Goal: Transaction & Acquisition: Subscribe to service/newsletter

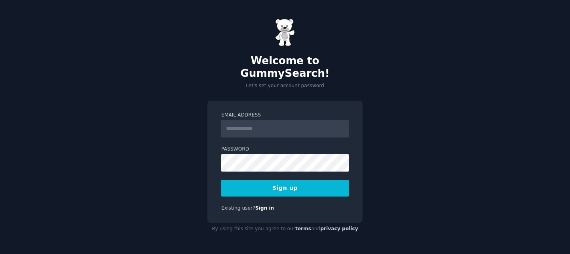
click at [251, 122] on input "Email Address" at bounding box center [284, 128] width 127 height 17
type input "**********"
click at [220, 154] on div "**********" at bounding box center [284, 162] width 155 height 122
click at [281, 180] on button "Sign up" at bounding box center [284, 188] width 127 height 17
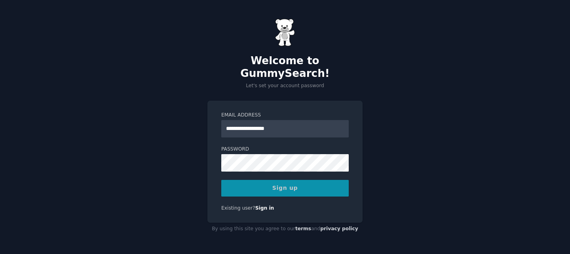
click at [291, 181] on div "Sign up" at bounding box center [284, 188] width 127 height 17
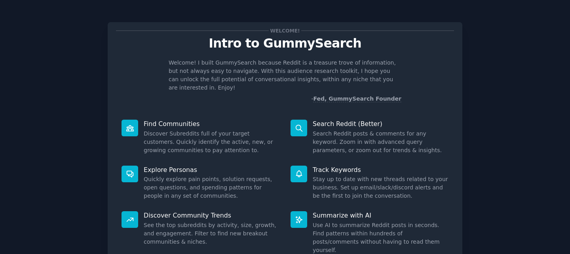
click at [259, 95] on p "- Fed, GummySearch Founder" at bounding box center [285, 99] width 233 height 8
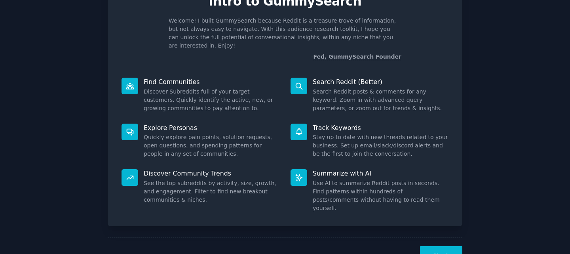
scroll to position [48, 0]
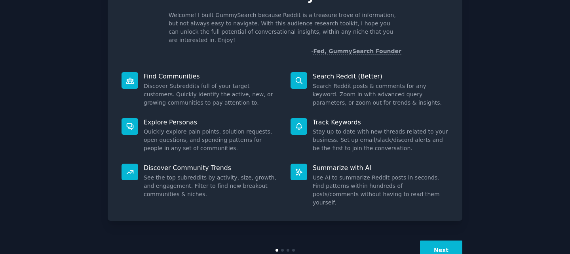
click at [434, 240] on button "Next" at bounding box center [441, 249] width 42 height 19
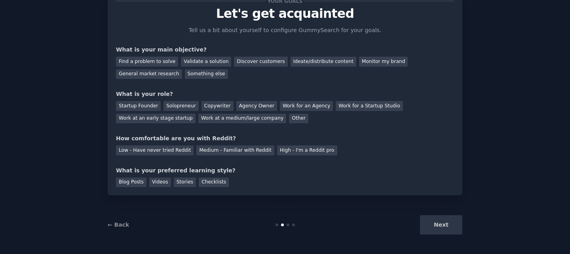
scroll to position [30, 0]
click at [276, 224] on div at bounding box center [277, 224] width 3 height 3
click at [141, 64] on div "Find a problem to solve" at bounding box center [147, 62] width 62 height 10
click at [132, 108] on div "Startup Founder" at bounding box center [138, 106] width 45 height 10
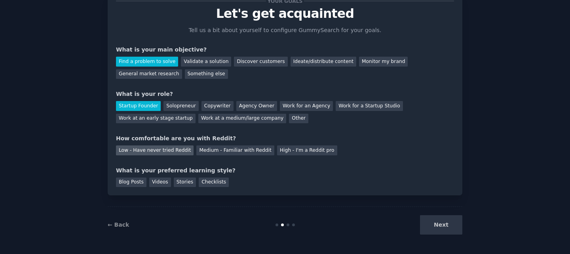
click at [141, 153] on div "Low - Have never tried Reddit" at bounding box center [155, 150] width 78 height 10
click at [160, 181] on div "Videos" at bounding box center [160, 182] width 22 height 10
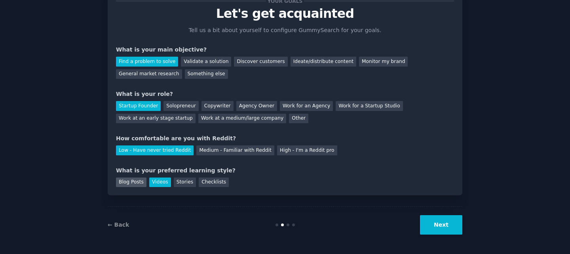
click at [138, 181] on div "Blog Posts" at bounding box center [131, 182] width 30 height 10
click at [162, 184] on div "Videos" at bounding box center [160, 182] width 22 height 10
click at [442, 226] on button "Next" at bounding box center [441, 224] width 42 height 19
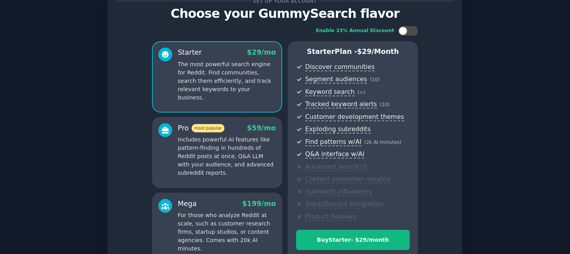
click at [506, 36] on div "Set up your account Choose your GummySearch flavor Enable 33% Annual Discount S…" at bounding box center [285, 154] width 548 height 346
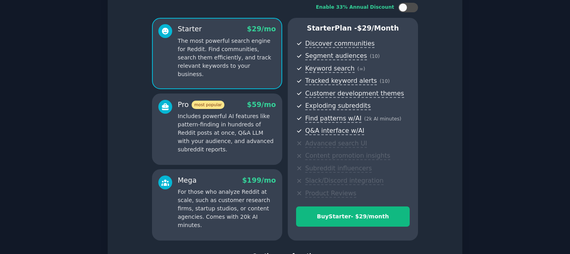
scroll to position [55, 0]
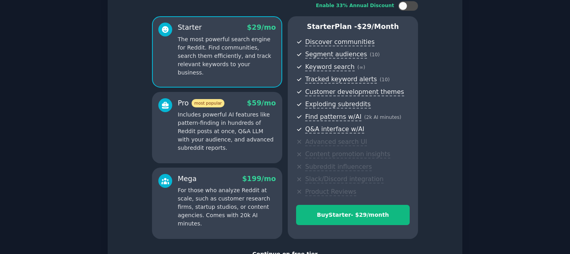
click at [248, 134] on p "Includes powerful AI features like pattern-finding in hundreds of Reddit posts …" at bounding box center [227, 131] width 98 height 42
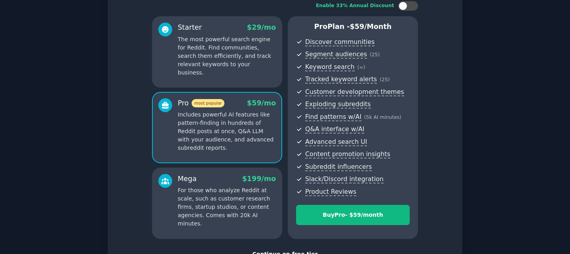
click at [404, 128] on span "Q&A interface w/AI" at bounding box center [357, 129] width 105 height 10
click at [445, 27] on div "Enable 33% Annual Discount Starter $ 29 /mo The most powerful search engine for…" at bounding box center [285, 120] width 338 height 249
click at [432, 75] on div "Enable 33% Annual Discount Starter $ 29 /mo The most powerful search engine for…" at bounding box center [285, 120] width 338 height 249
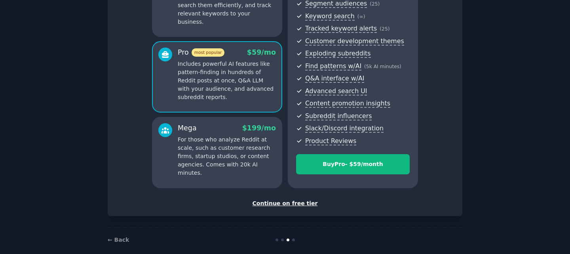
scroll to position [115, 0]
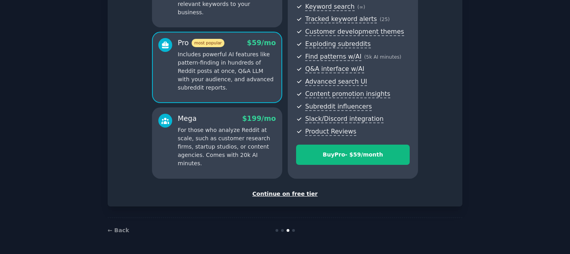
click at [292, 231] on div at bounding box center [293, 230] width 3 height 3
click at [292, 230] on div at bounding box center [293, 230] width 3 height 3
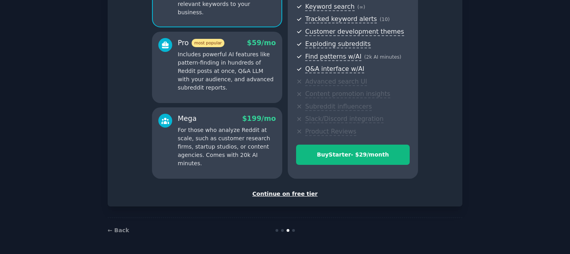
click at [445, 139] on div "Enable 33% Annual Discount Starter $ 29 /mo The most powerful search engine for…" at bounding box center [285, 59] width 338 height 249
click at [260, 76] on p "Includes powerful AI features like pattern-finding in hundreds of Reddit posts …" at bounding box center [227, 71] width 98 height 42
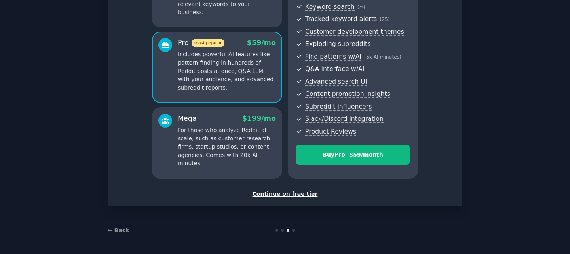
click at [210, 148] on p "For those who analyze Reddit at scale, such as customer research firms, startup…" at bounding box center [227, 147] width 98 height 42
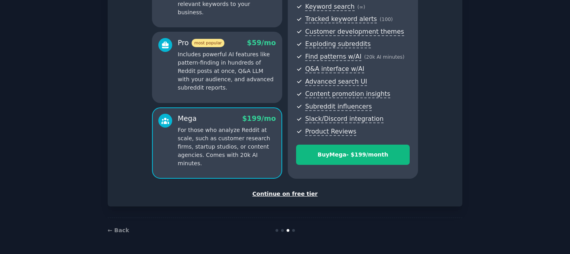
click at [234, 80] on p "Includes powerful AI features like pattern-finding in hundreds of Reddit posts …" at bounding box center [227, 71] width 98 height 42
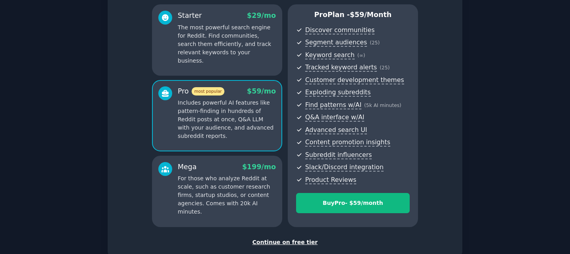
scroll to position [67, 0]
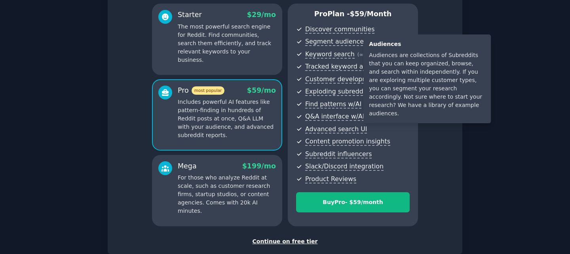
click at [406, 55] on div "Audiences are collections of Subreddits that you can keep organized, browse, an…" at bounding box center [427, 84] width 116 height 67
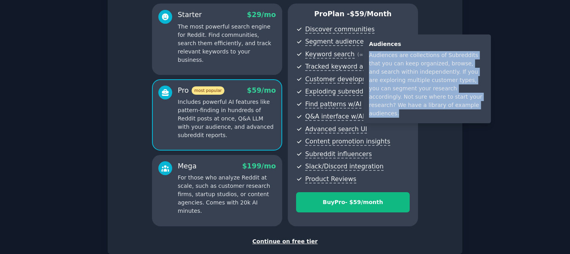
click at [406, 55] on div "Audiences are collections of Subreddits that you can keep organized, browse, an…" at bounding box center [427, 84] width 116 height 67
click at [397, 65] on div "Audiences are collections of Subreddits that you can keep organized, browse, an…" at bounding box center [427, 84] width 116 height 67
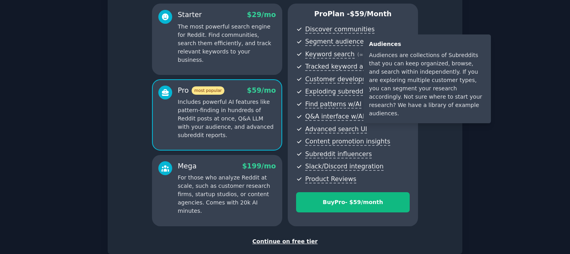
drag, startPoint x: 346, startPoint y: 44, endPoint x: 337, endPoint y: 43, distance: 9.1
click at [337, 43] on span "Segment audiences" at bounding box center [336, 42] width 62 height 8
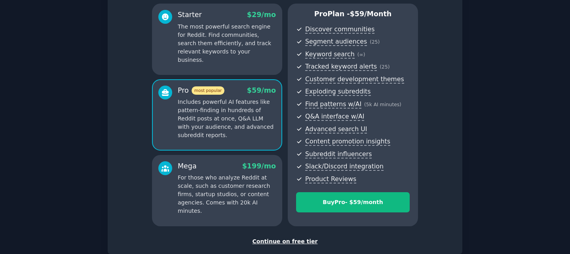
click at [440, 110] on div "Enable 33% Annual Discount Starter $ 29 /mo The most powerful search engine for…" at bounding box center [285, 107] width 338 height 249
